Goal: Book appointment/travel/reservation

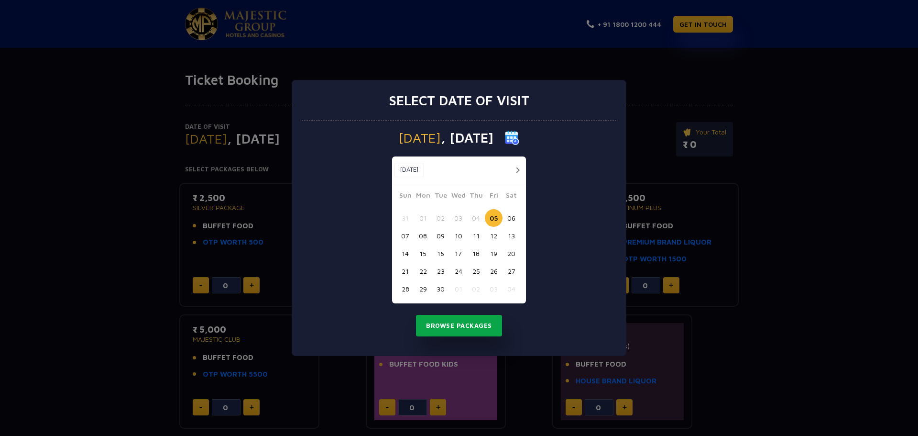
click at [451, 325] on button "Browse Packages" at bounding box center [459, 326] width 86 height 22
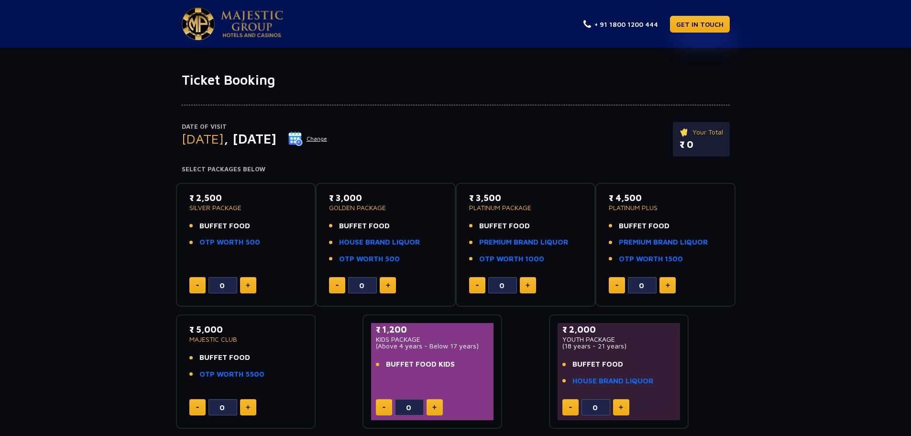
click at [435, 404] on button at bounding box center [435, 407] width 16 height 16
click at [382, 409] on button at bounding box center [384, 407] width 16 height 16
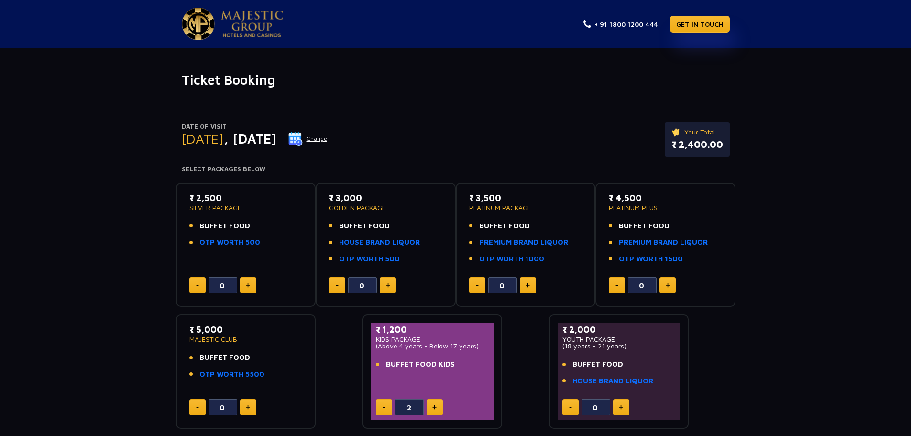
type input "1"
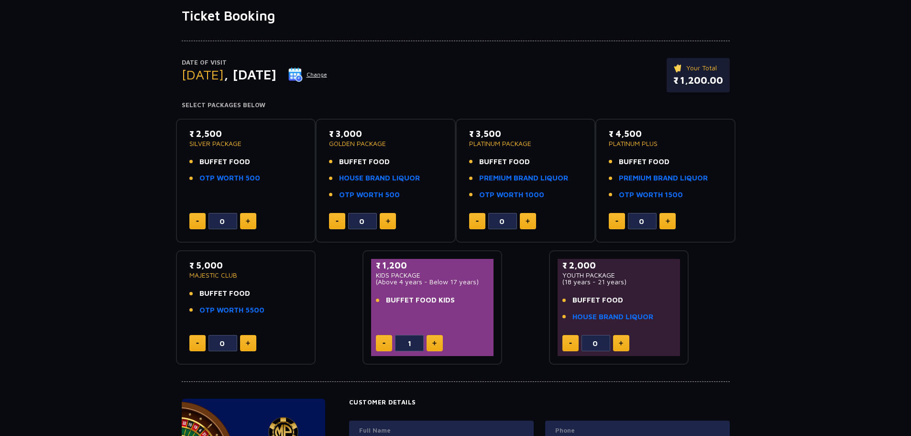
scroll to position [55, 0]
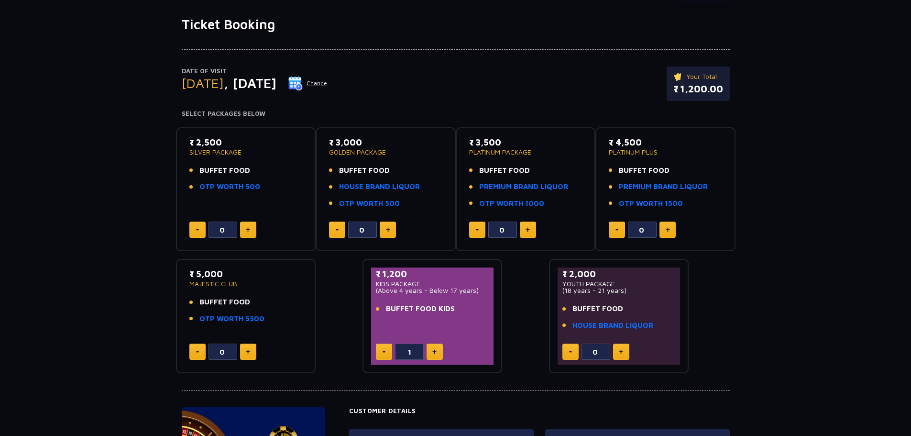
click at [247, 227] on button at bounding box center [248, 229] width 16 height 16
click at [198, 227] on button at bounding box center [197, 229] width 16 height 16
type input "0"
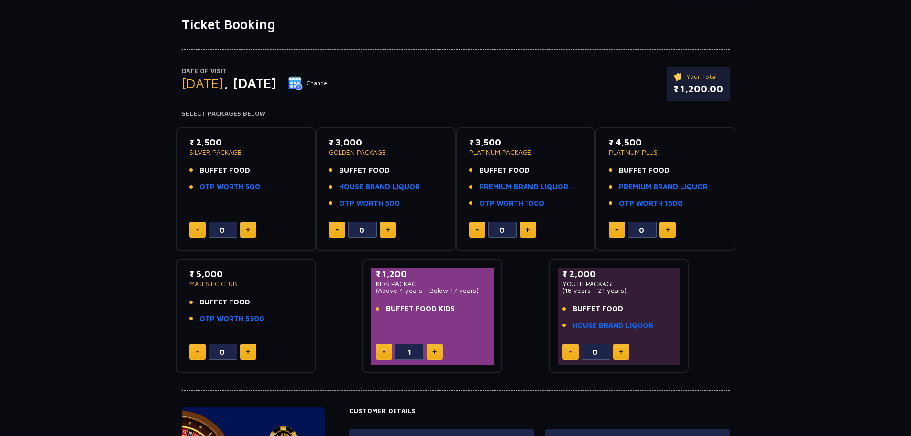
click at [384, 351] on img at bounding box center [384, 351] width 3 height 1
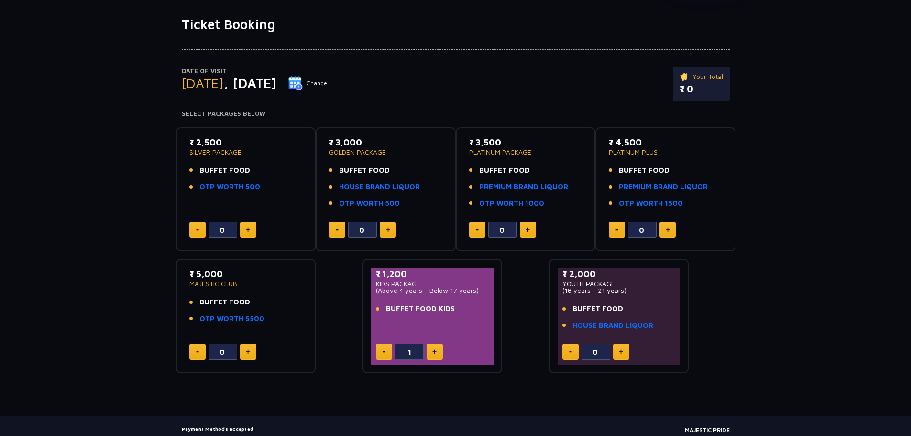
type input "0"
click at [250, 229] on img at bounding box center [248, 229] width 4 height 5
type input "1"
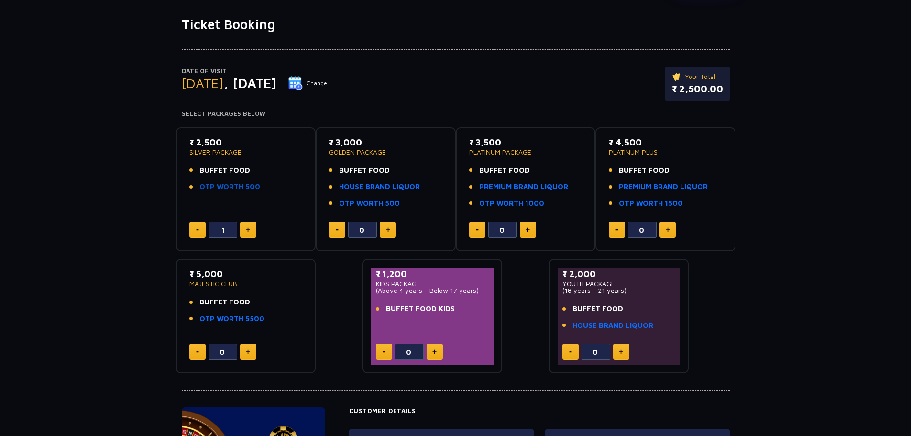
click at [251, 188] on link "OTP WORTH 500" at bounding box center [229, 186] width 61 height 11
